Goal: Check status: Check status

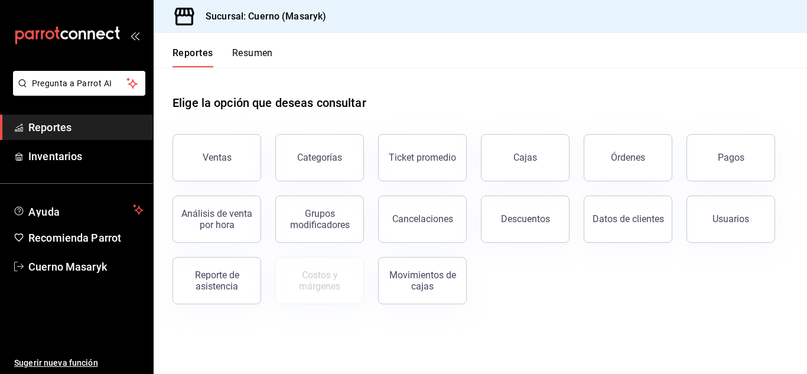
click at [735, 155] on div "Pagos" at bounding box center [731, 157] width 27 height 11
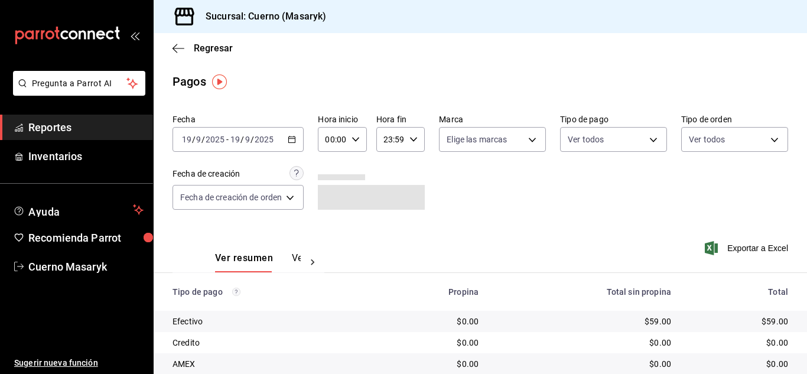
click at [294, 138] on icon "button" at bounding box center [292, 139] width 8 height 8
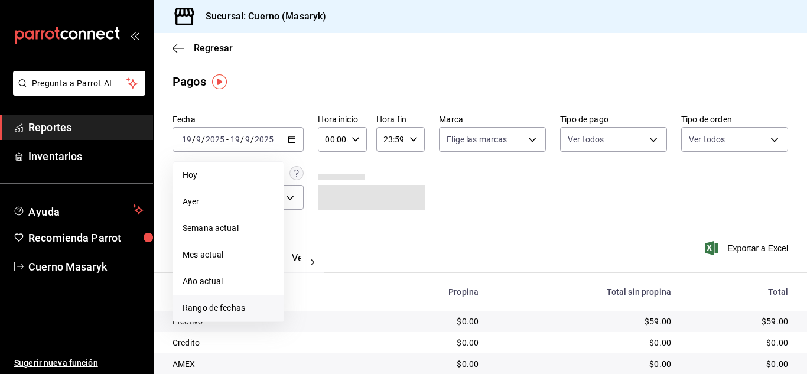
click at [234, 305] on span "Rango de fechas" at bounding box center [228, 308] width 92 height 12
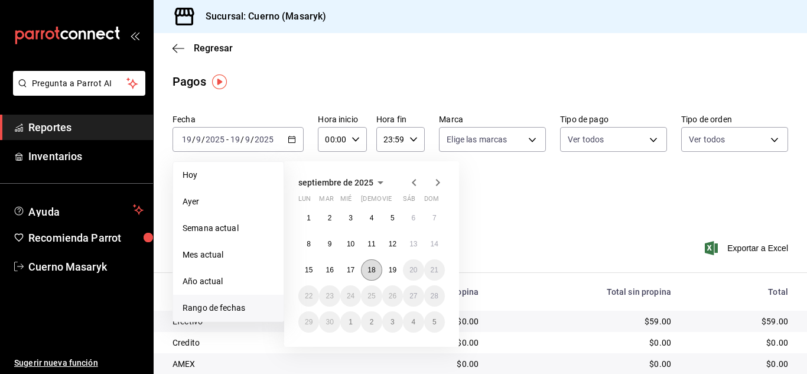
click at [374, 270] on abbr "18" at bounding box center [371, 270] width 8 height 8
click at [388, 270] on button "19" at bounding box center [392, 269] width 21 height 21
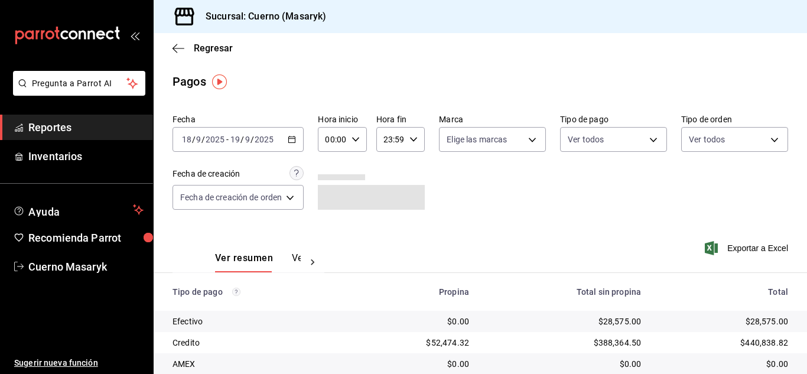
click at [351, 136] on icon "button" at bounding box center [355, 139] width 8 height 8
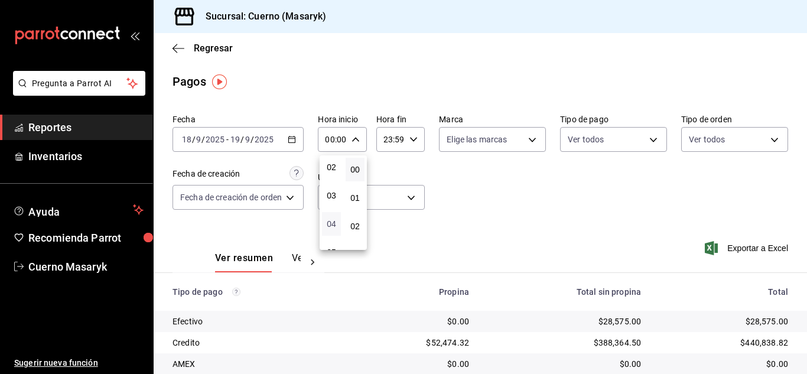
click at [332, 220] on span "04" at bounding box center [331, 223] width 5 height 9
type input "04:00"
click at [413, 139] on div at bounding box center [403, 187] width 807 height 374
click at [413, 138] on icon "button" at bounding box center [413, 139] width 8 height 8
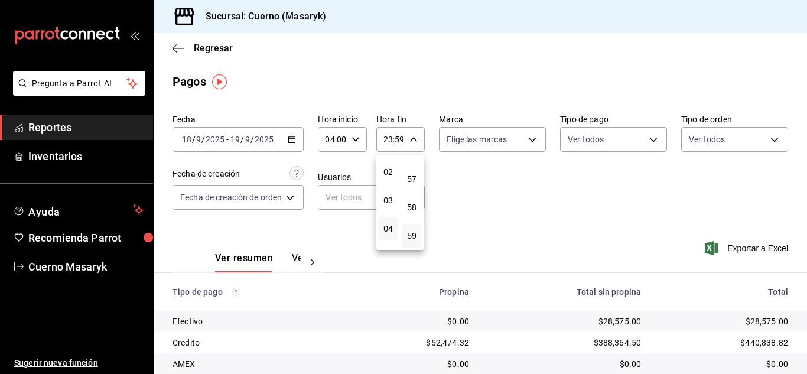
scroll to position [113, 0]
click at [386, 200] on span "05" at bounding box center [388, 197] width 5 height 9
type input "05:59"
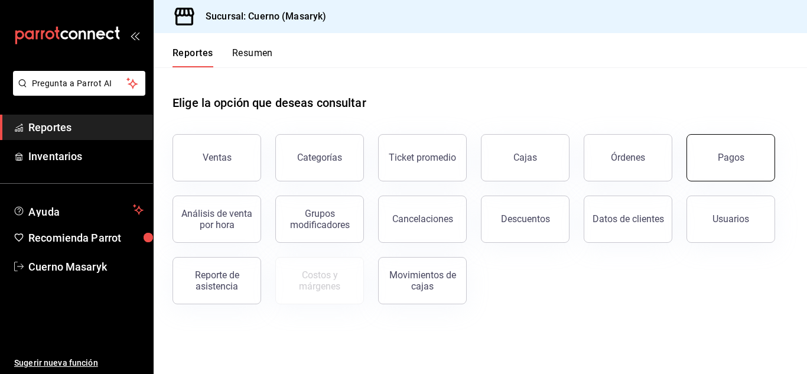
click at [739, 168] on button "Pagos" at bounding box center [730, 157] width 89 height 47
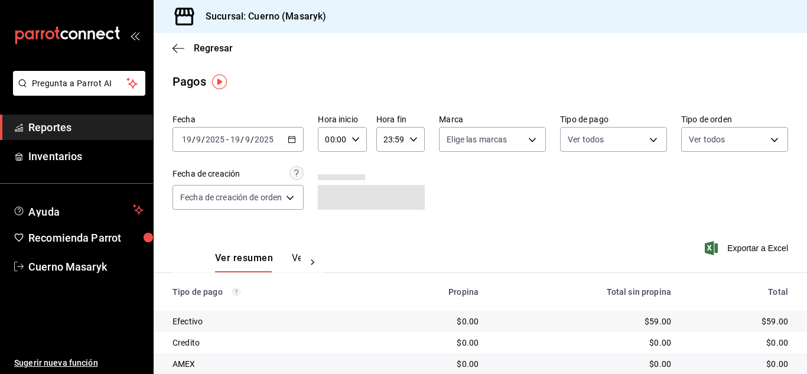
click at [292, 143] on \(Stroke\) "button" at bounding box center [291, 139] width 7 height 6
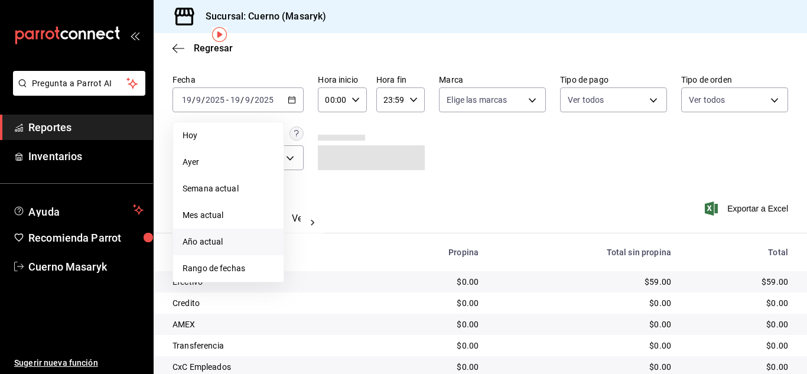
scroll to position [59, 0]
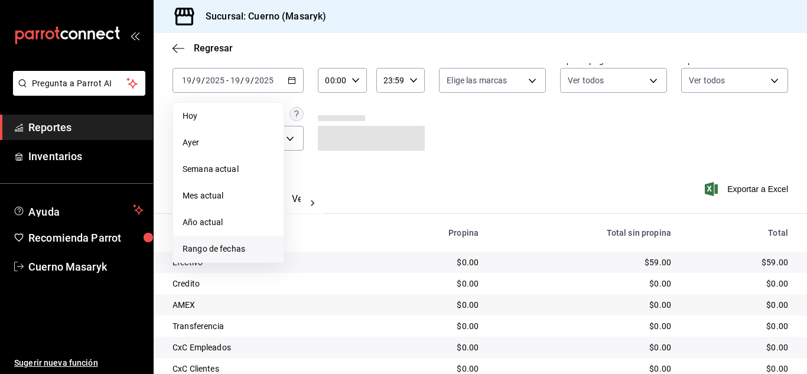
click at [242, 251] on span "Rango de fechas" at bounding box center [228, 249] width 92 height 12
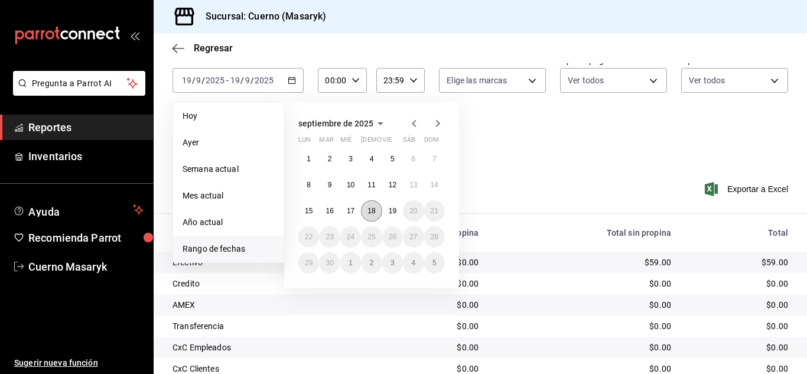
click at [375, 212] on abbr "18" at bounding box center [371, 211] width 8 height 8
click at [386, 210] on button "19" at bounding box center [392, 210] width 21 height 21
click at [371, 210] on abbr "18" at bounding box center [371, 211] width 8 height 8
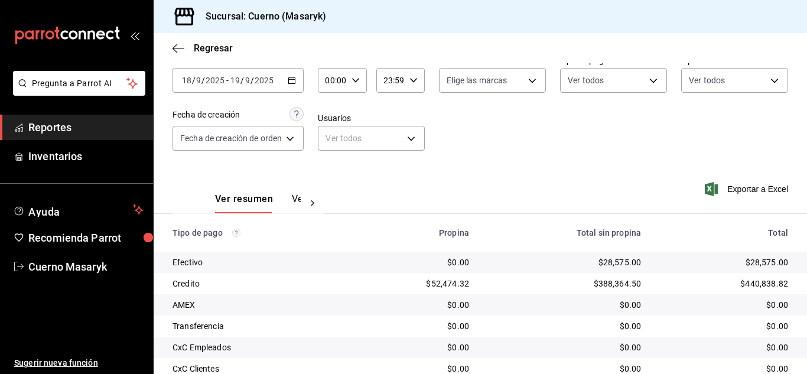
click at [358, 76] on icon "button" at bounding box center [355, 80] width 8 height 8
click at [334, 165] on span "04" at bounding box center [331, 164] width 5 height 9
type input "04:00"
click at [413, 80] on div at bounding box center [403, 187] width 807 height 374
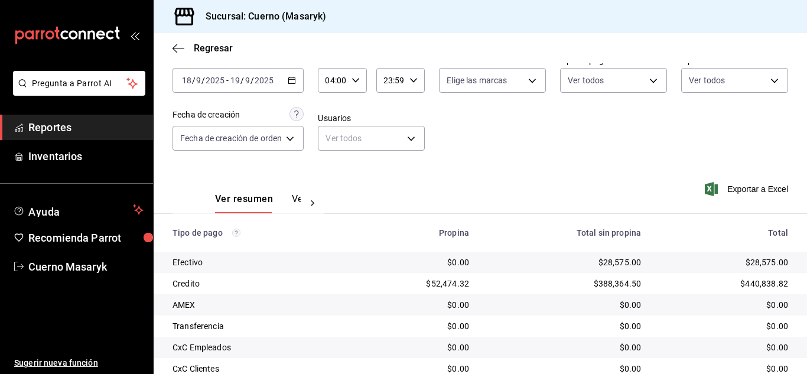
click at [413, 80] on icon "button" at bounding box center [413, 80] width 8 height 8
click at [386, 131] on span "05" at bounding box center [388, 133] width 5 height 9
type input "05:59"
click at [654, 177] on div at bounding box center [403, 187] width 807 height 374
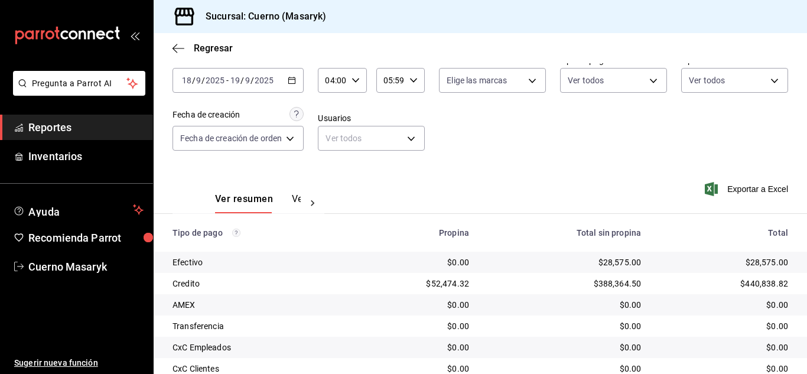
scroll to position [169, 0]
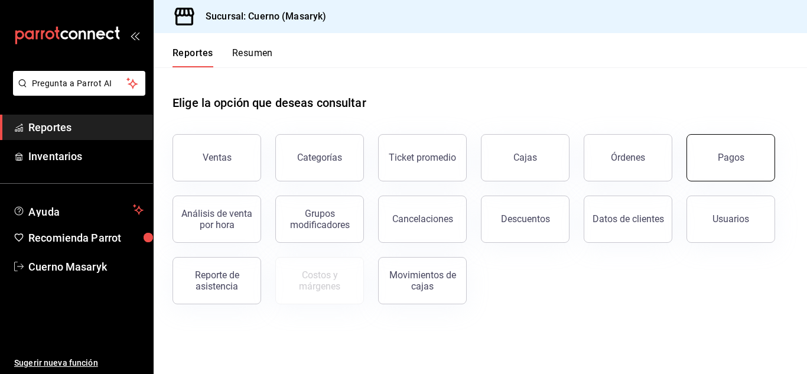
click at [742, 171] on button "Pagos" at bounding box center [730, 157] width 89 height 47
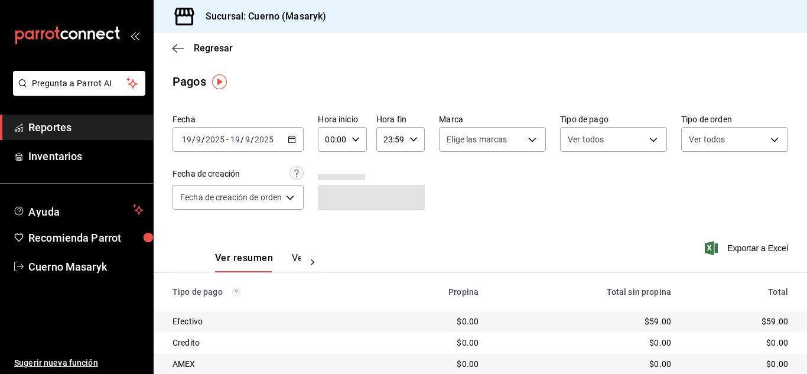
click at [295, 139] on \(Stroke\) "button" at bounding box center [292, 138] width 6 height 1
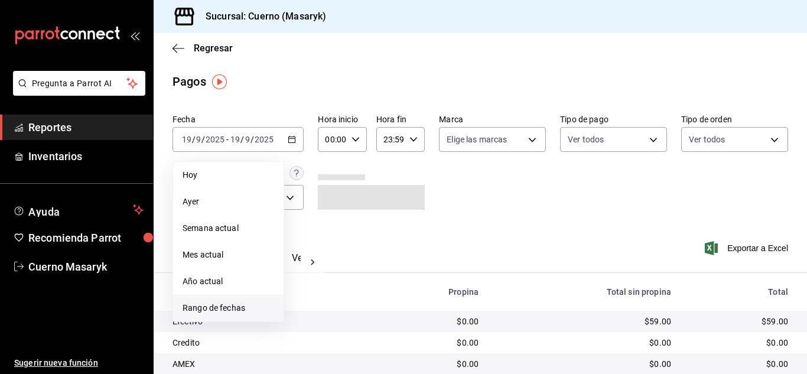
click at [240, 310] on span "Rango de fechas" at bounding box center [228, 308] width 92 height 12
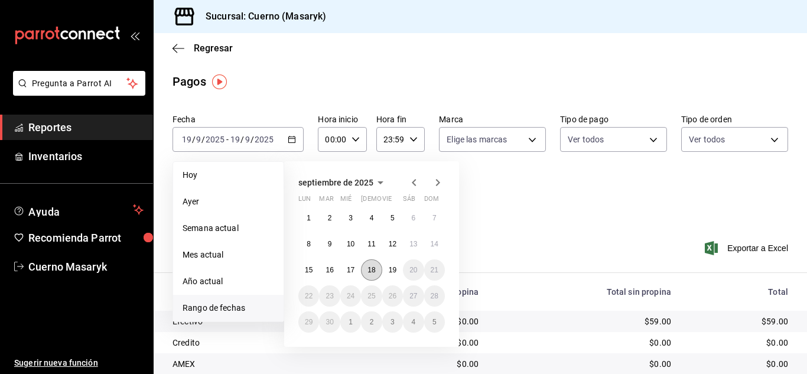
click at [373, 270] on abbr "18" at bounding box center [371, 270] width 8 height 8
click at [392, 272] on abbr "19" at bounding box center [393, 270] width 8 height 8
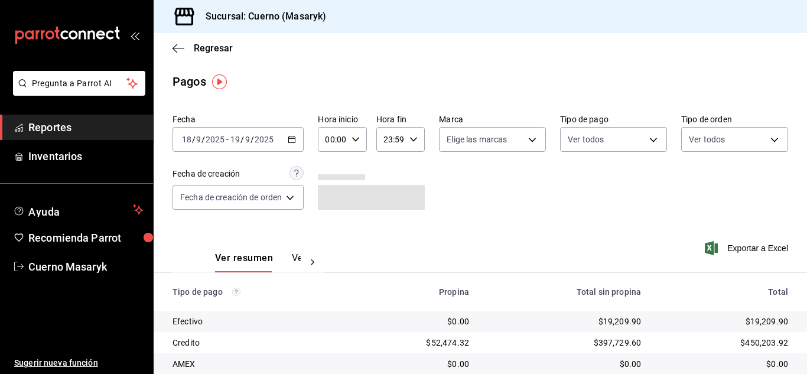
click at [358, 142] on icon "button" at bounding box center [355, 139] width 8 height 8
click at [329, 226] on span "04" at bounding box center [331, 223] width 5 height 9
type input "04:00"
click at [415, 139] on div at bounding box center [403, 187] width 807 height 374
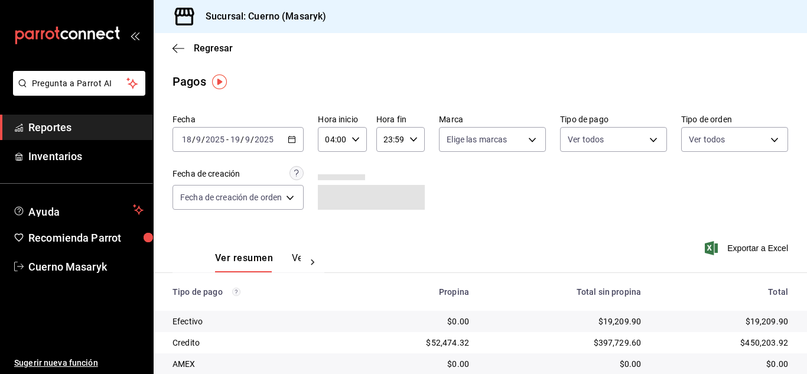
click at [415, 139] on icon "button" at bounding box center [413, 139] width 8 height 8
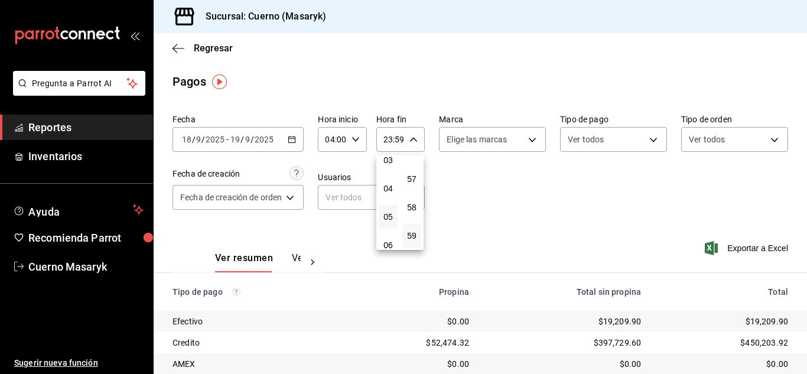
scroll to position [113, 0]
click at [390, 201] on span "05" at bounding box center [388, 197] width 5 height 9
type input "05:59"
click at [514, 170] on div at bounding box center [403, 187] width 807 height 374
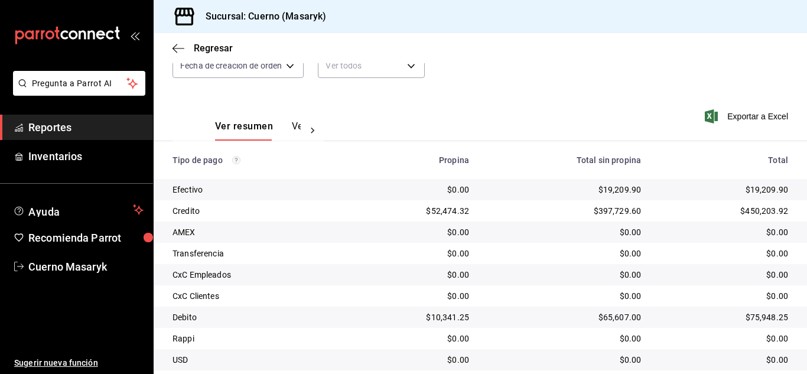
scroll to position [169, 0]
